Goal: Transaction & Acquisition: Purchase product/service

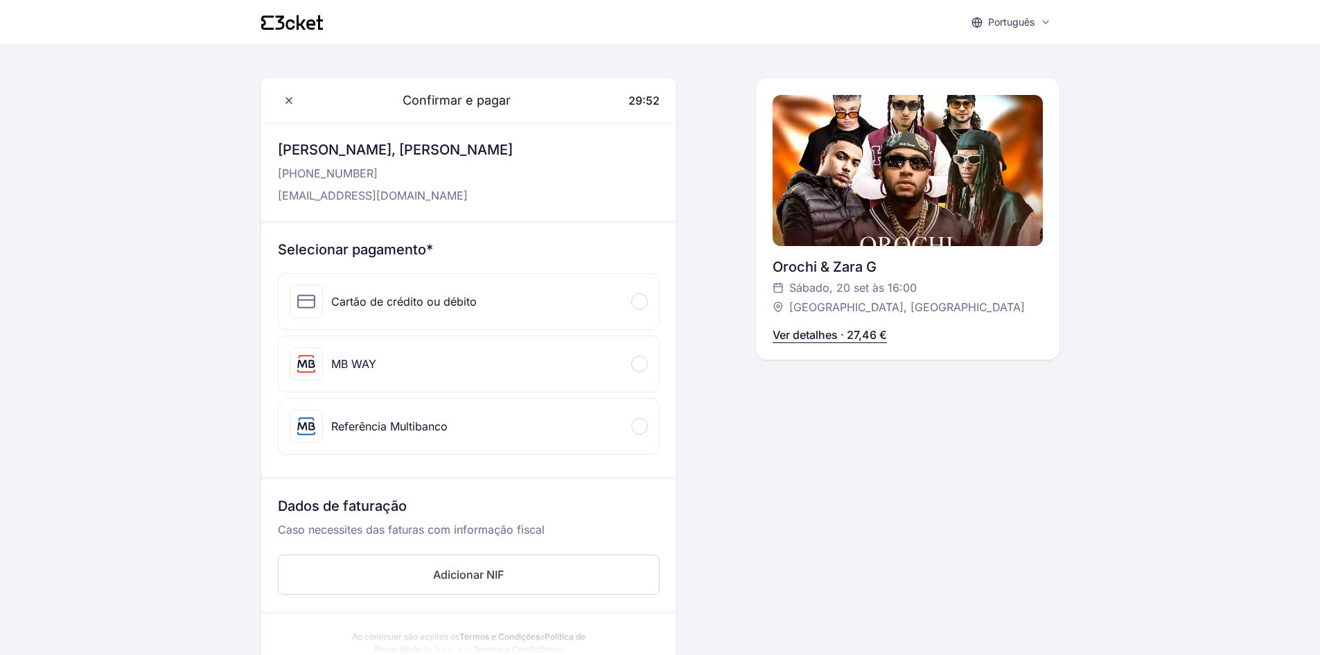
click at [467, 296] on div "Cartão de crédito ou débito" at bounding box center [404, 301] width 146 height 17
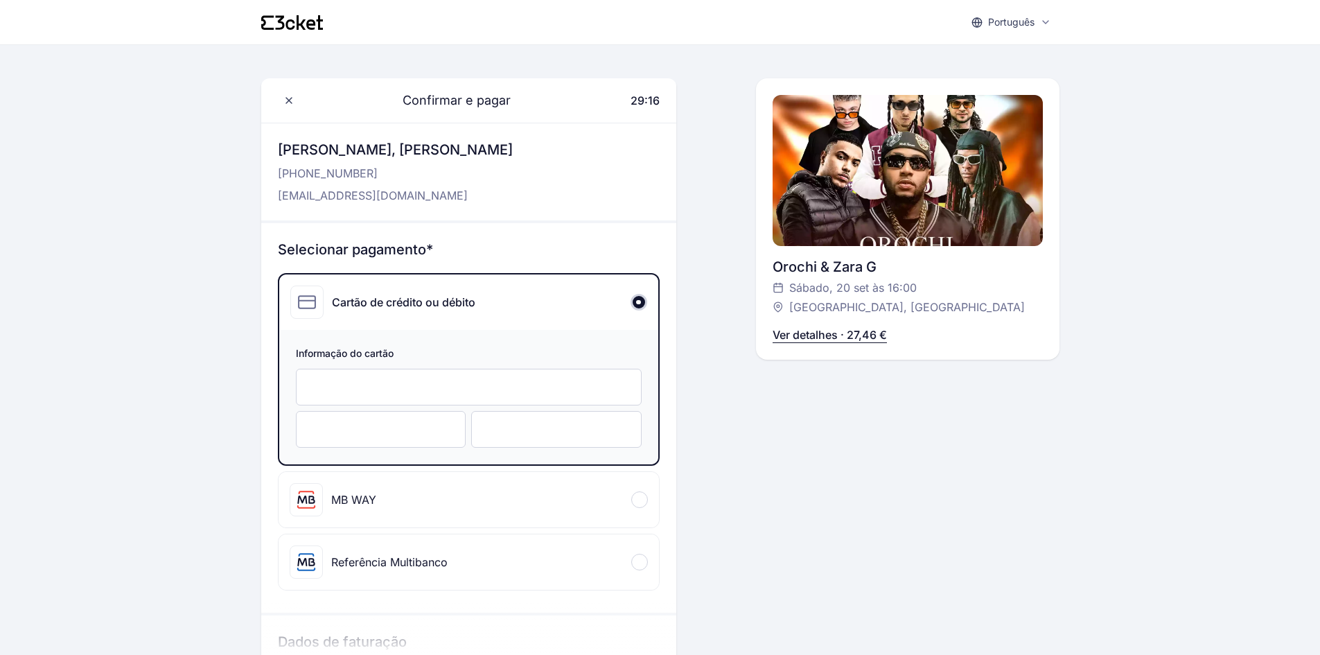
click at [531, 443] on div at bounding box center [556, 429] width 170 height 37
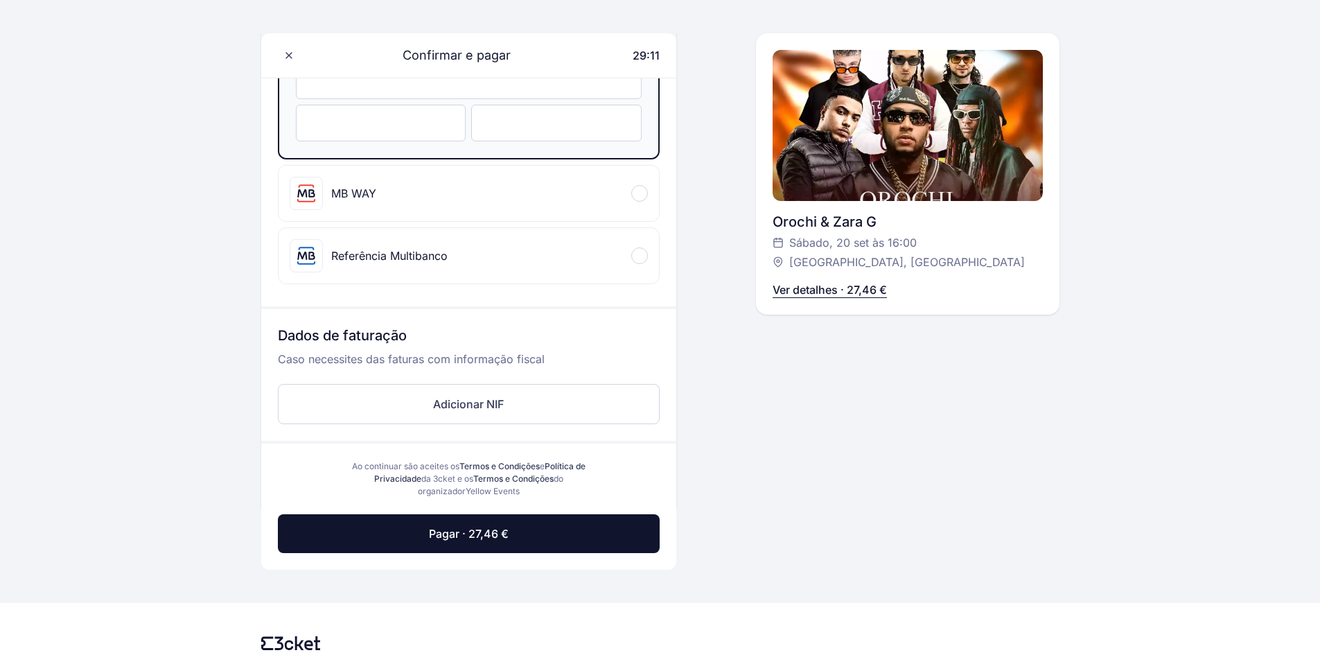
scroll to position [365, 0]
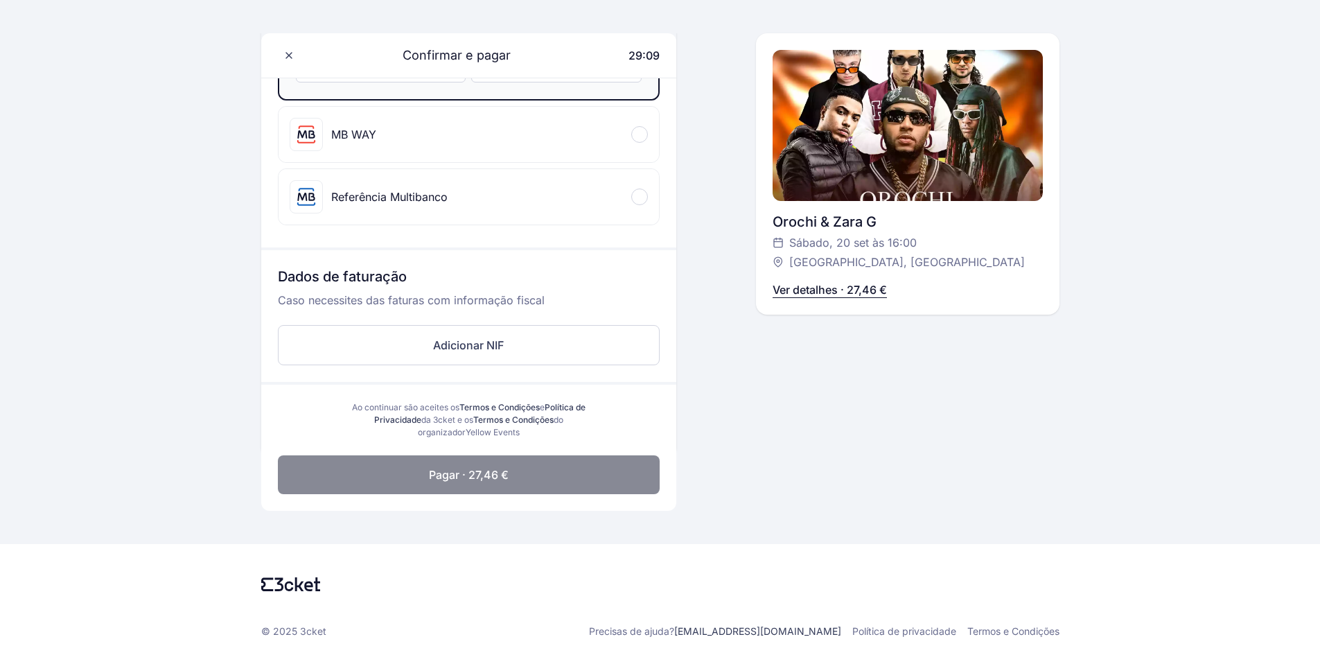
click at [409, 460] on button "Pagar · 27,46 €" at bounding box center [469, 474] width 382 height 39
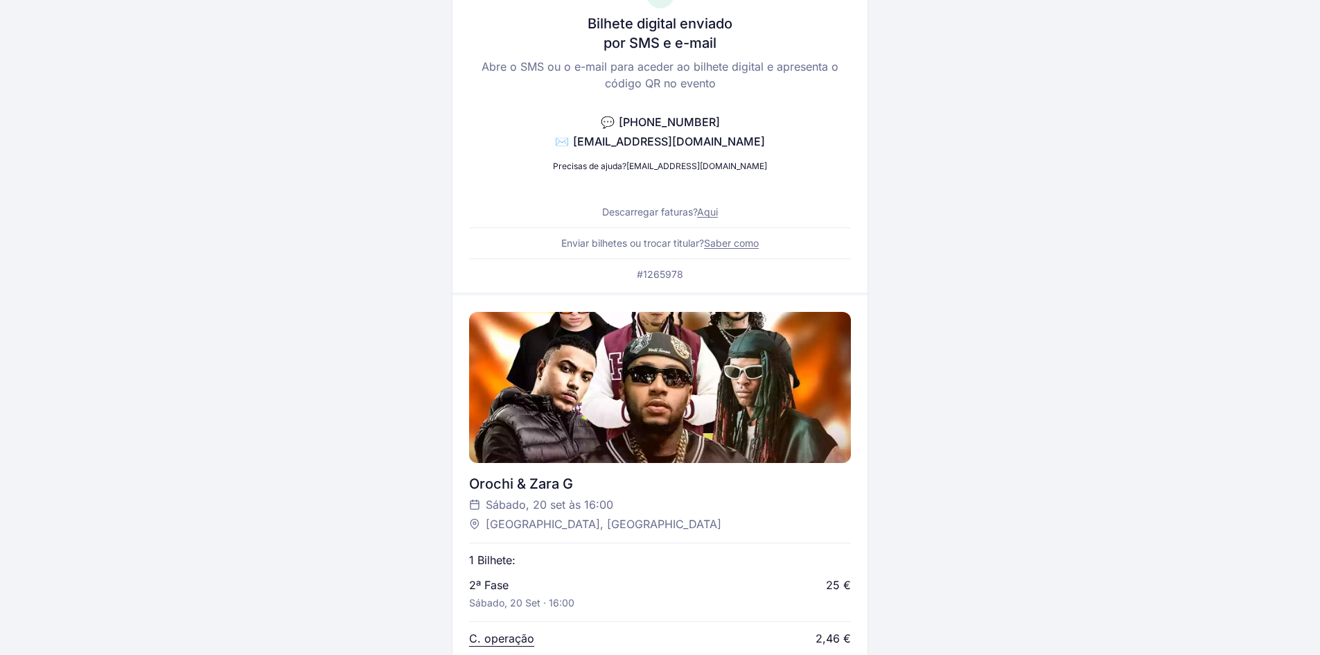
scroll to position [96, 0]
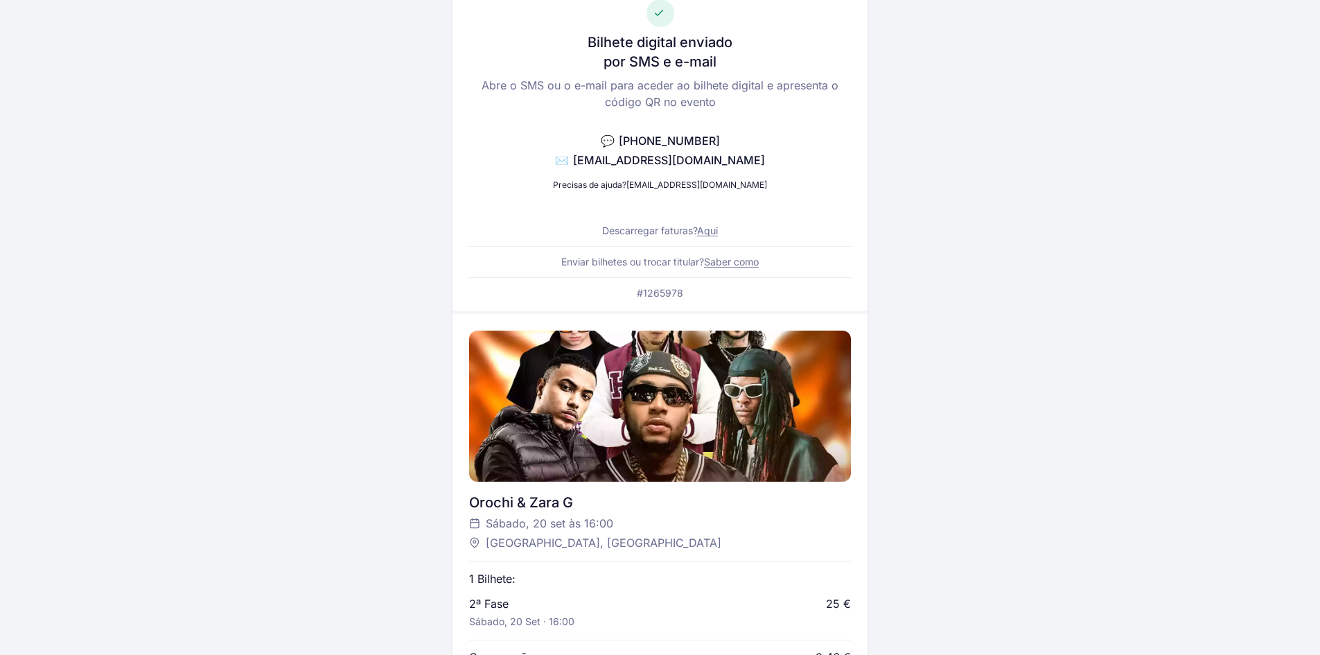
click at [712, 233] on link "Aqui" at bounding box center [707, 230] width 21 height 12
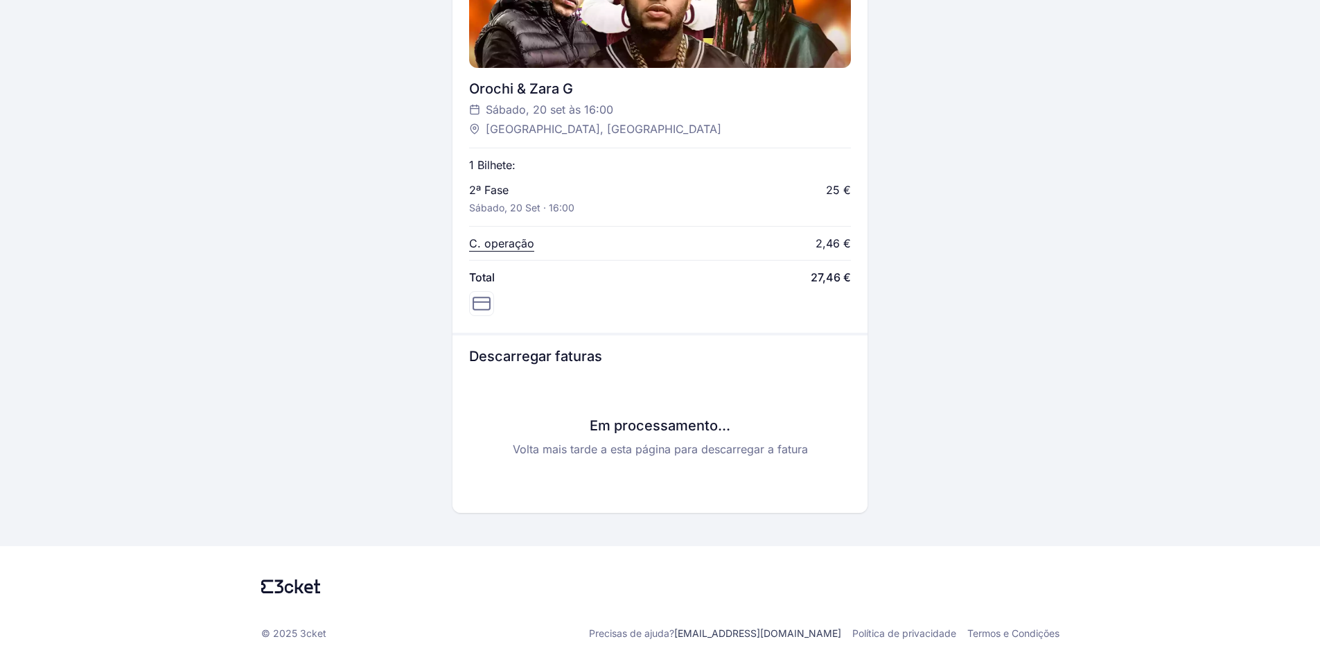
scroll to position [511, 0]
